Goal: Find specific page/section: Find specific page/section

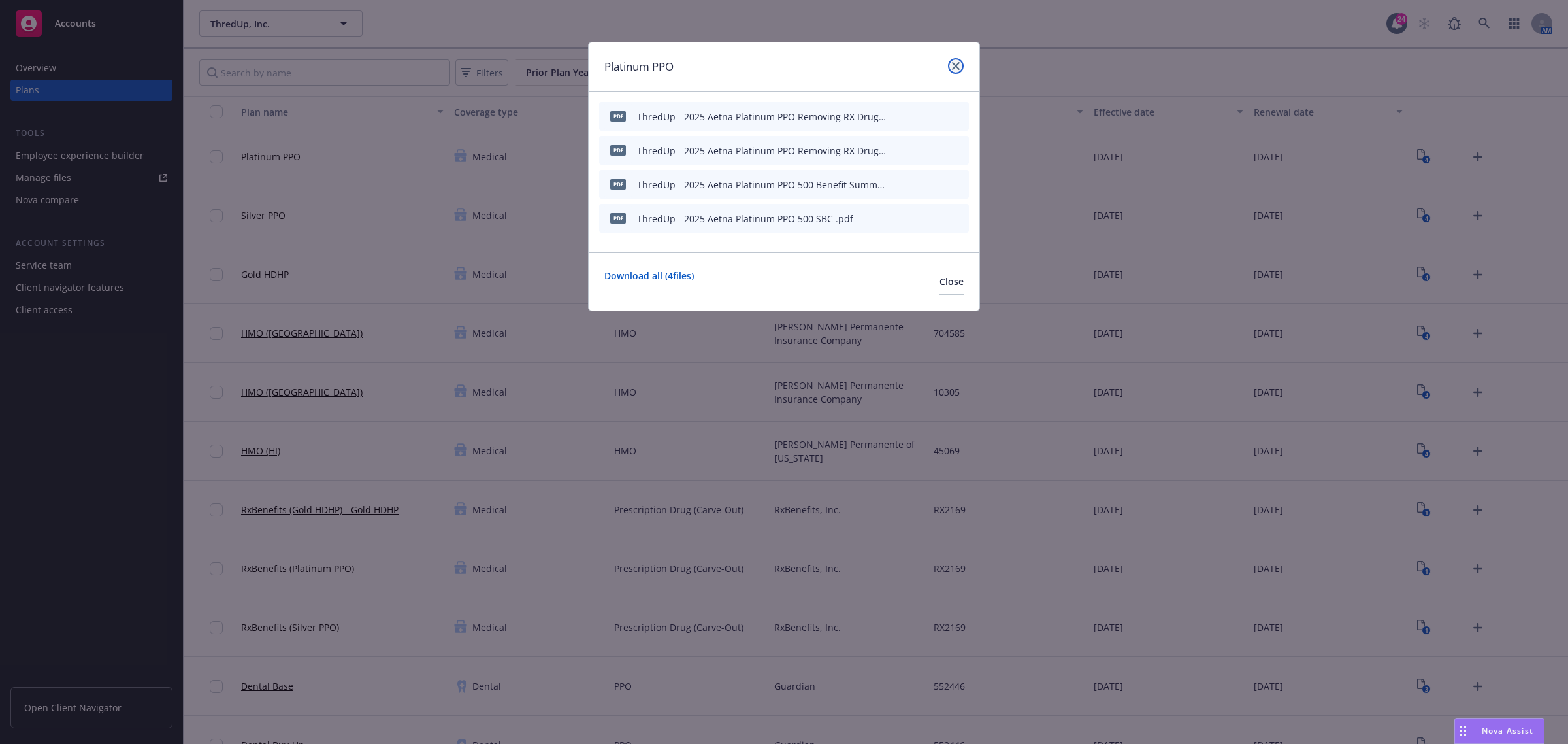
click at [958, 63] on icon "close" at bounding box center [955, 65] width 8 height 8
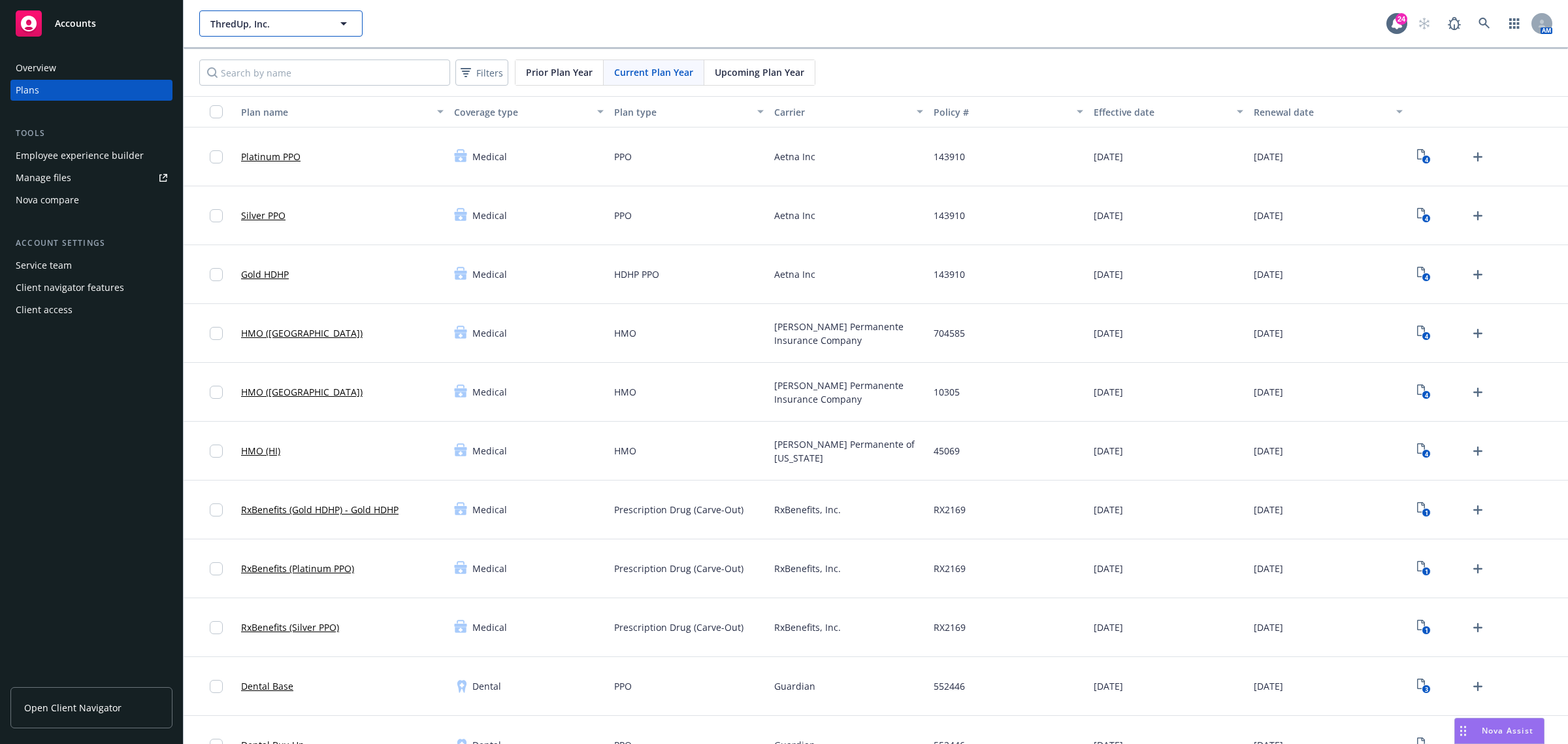
click at [353, 23] on button "ThredUp, Inc." at bounding box center [281, 23] width 163 height 26
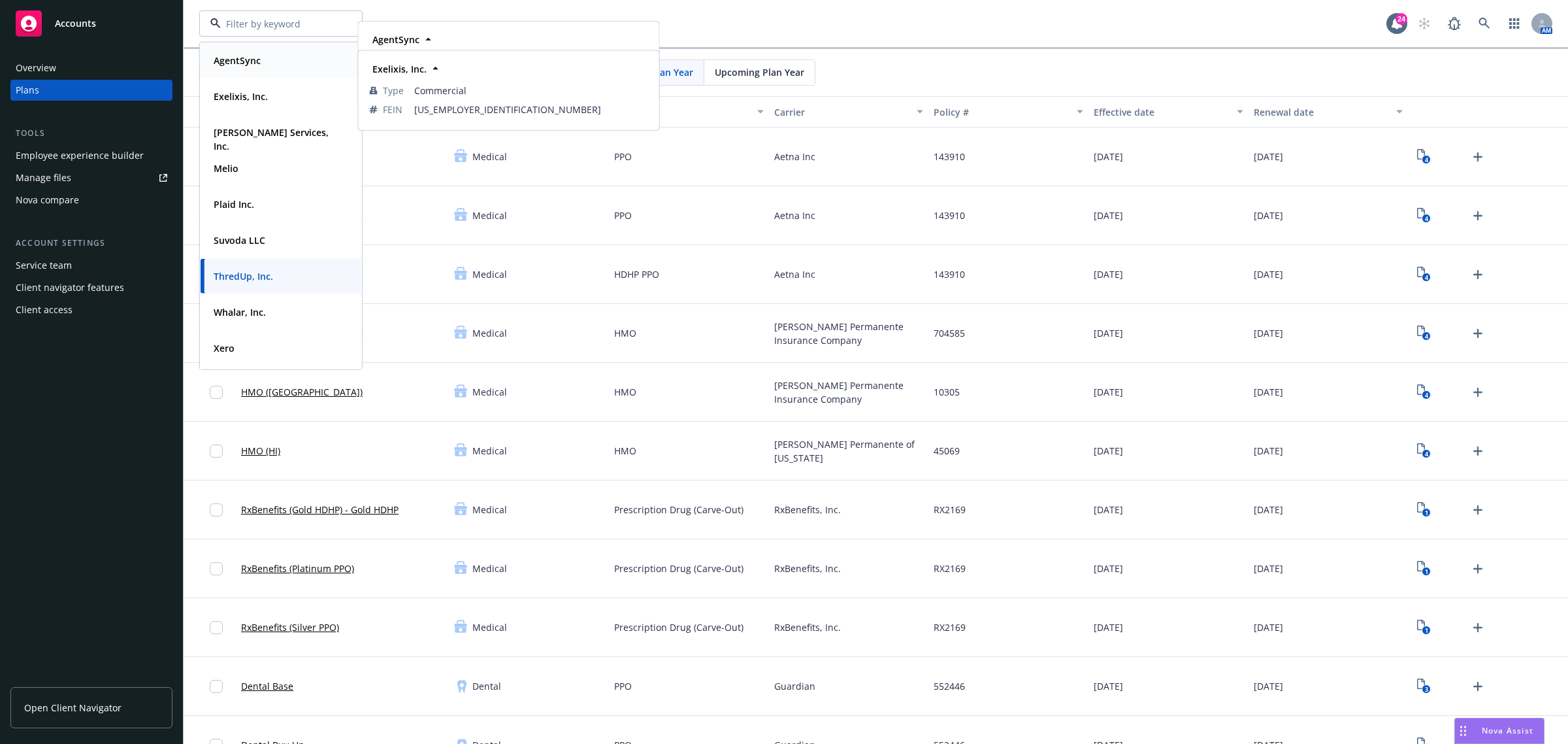
click at [249, 46] on div "AgentSync Type Commercial FEIN [US_EMPLOYER_IDENTIFICATION_NUMBER]" at bounding box center [281, 61] width 161 height 34
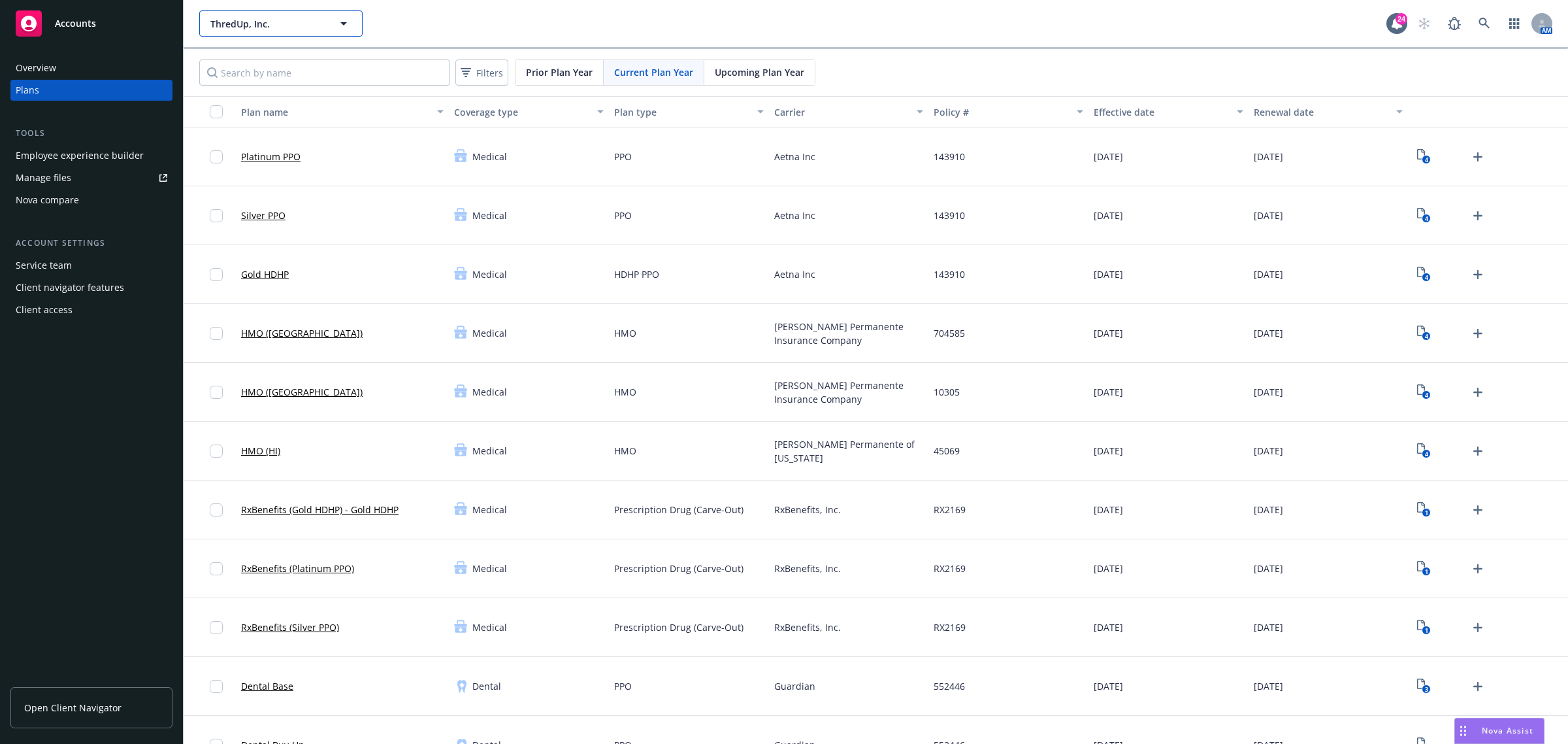
click at [261, 25] on span "ThredUp, Inc." at bounding box center [267, 24] width 113 height 14
type input "ThredUp, Inc."
click at [244, 270] on strong "ThredUp, Inc." at bounding box center [243, 276] width 59 height 12
click at [305, 27] on span "ThredUp, Inc." at bounding box center [267, 24] width 113 height 14
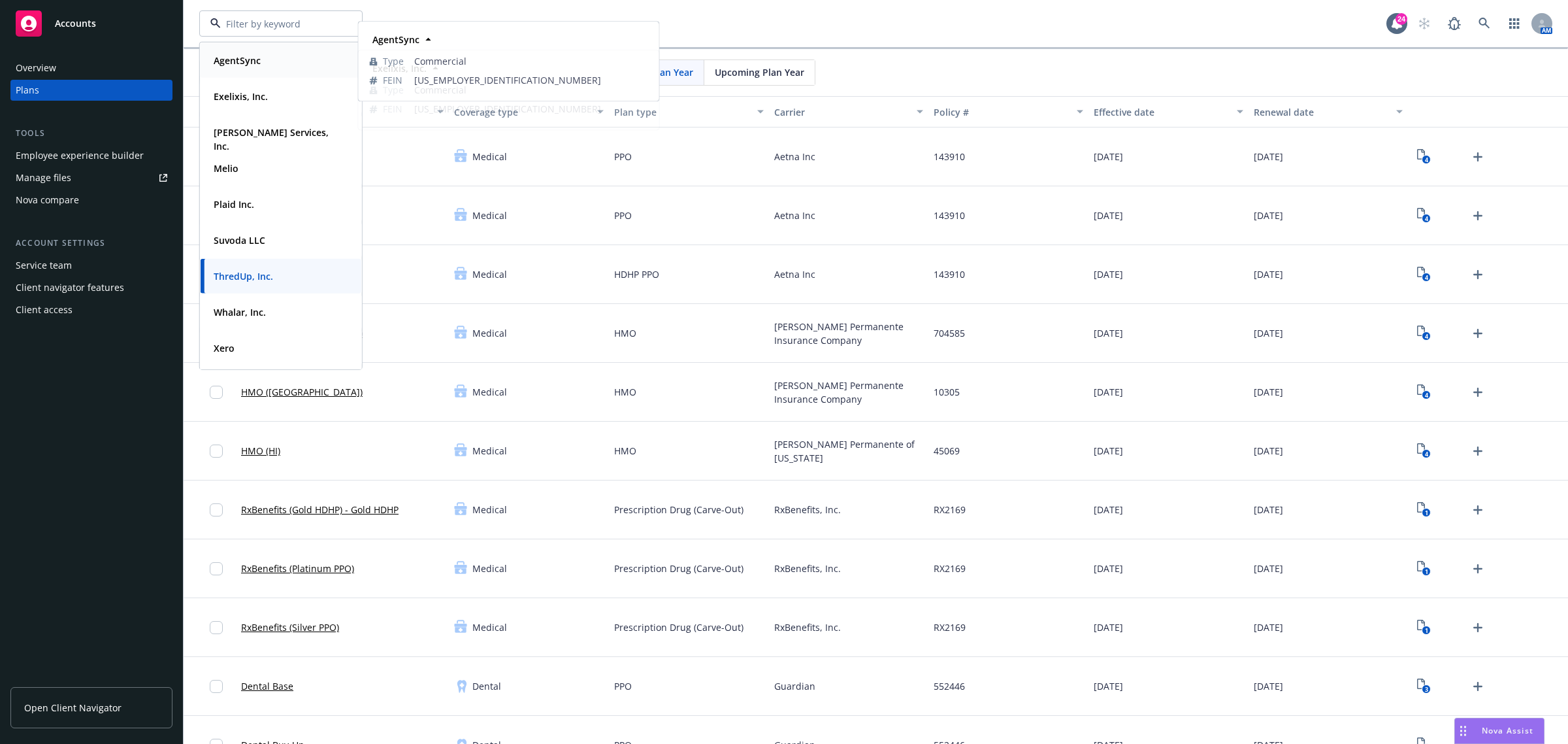
click at [246, 67] on span "AgentSync" at bounding box center [237, 61] width 47 height 14
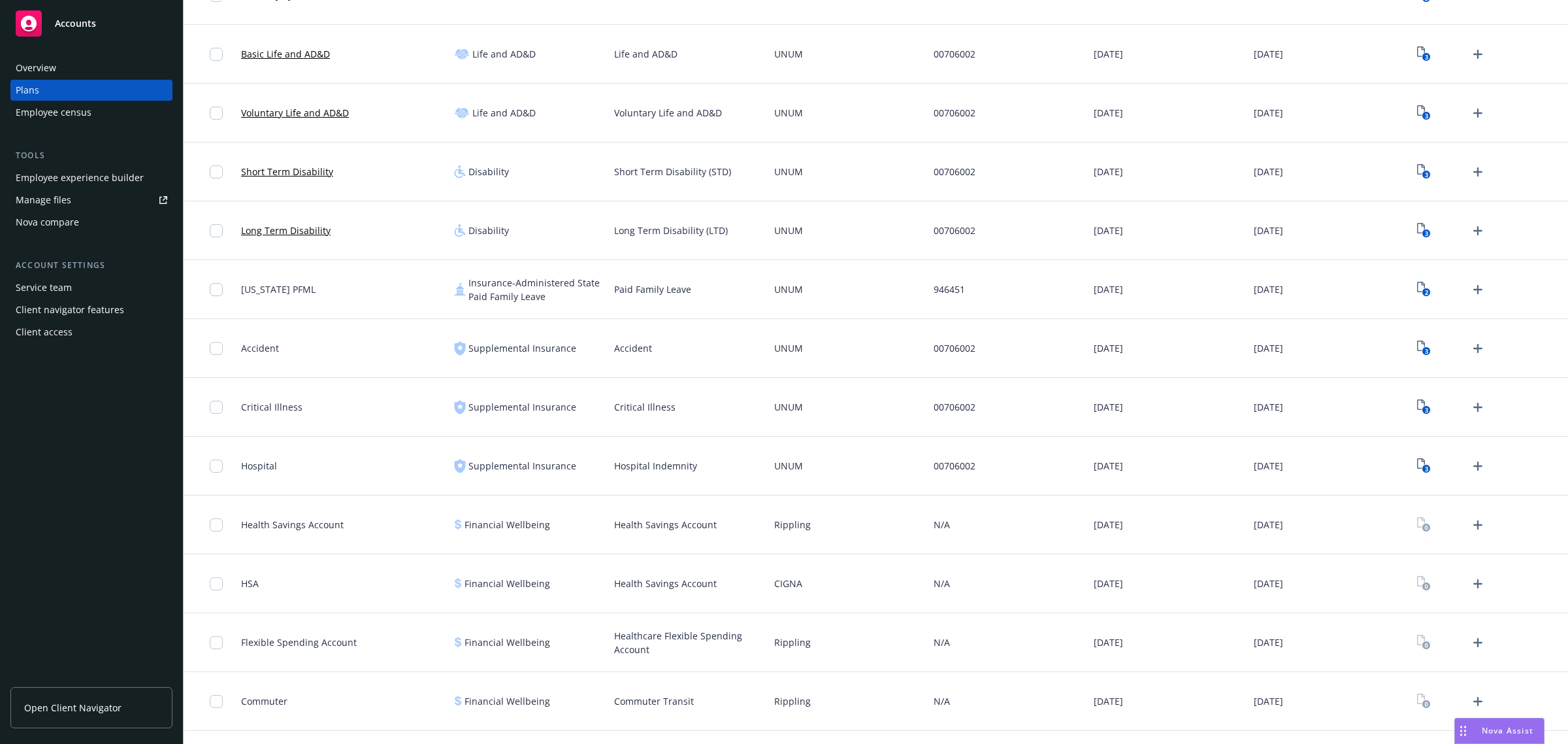
scroll to position [560, 0]
